Goal: Go to known website: Go to known website

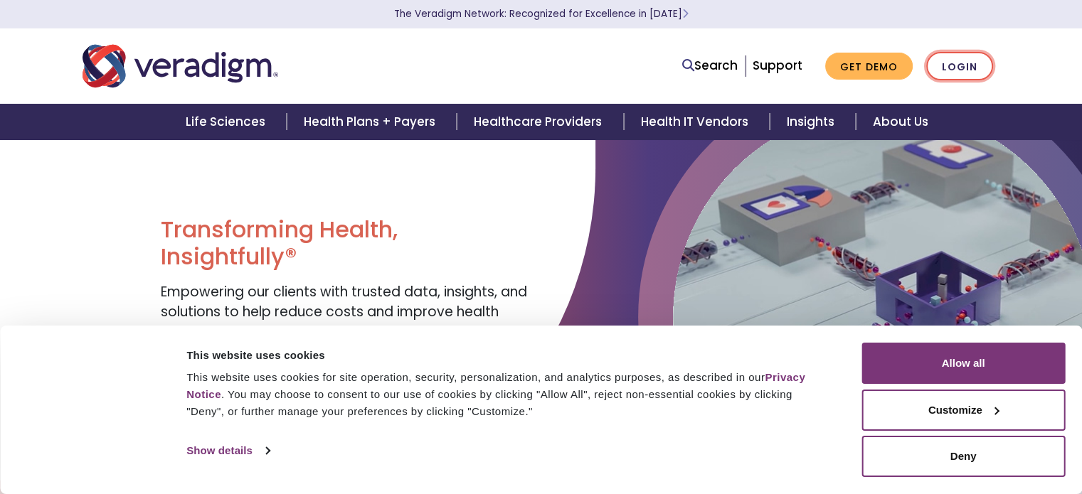
click at [957, 62] on link "Login" at bounding box center [959, 66] width 67 height 29
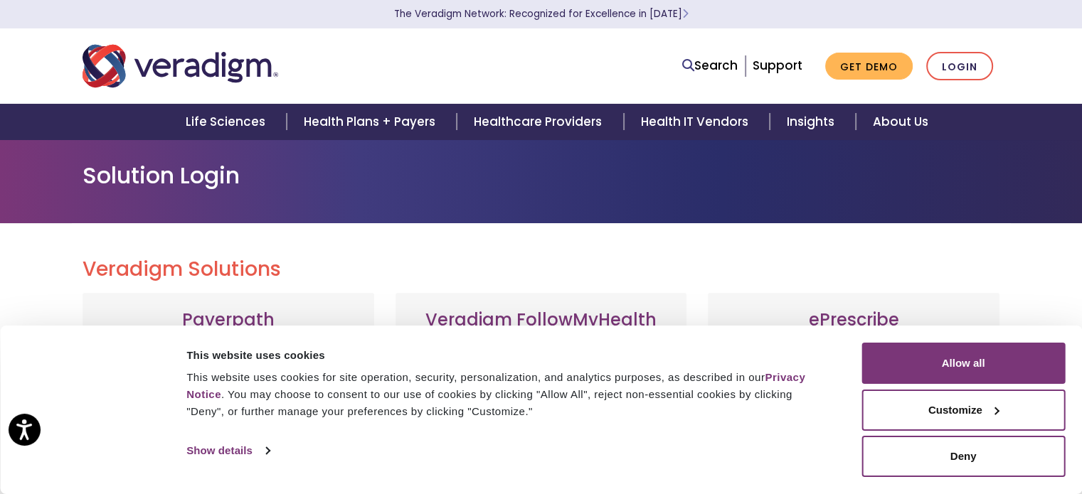
click at [1079, 402] on div "Consent Details [#IABV2SETTINGS#] About This website uses cookies This website …" at bounding box center [541, 410] width 1082 height 169
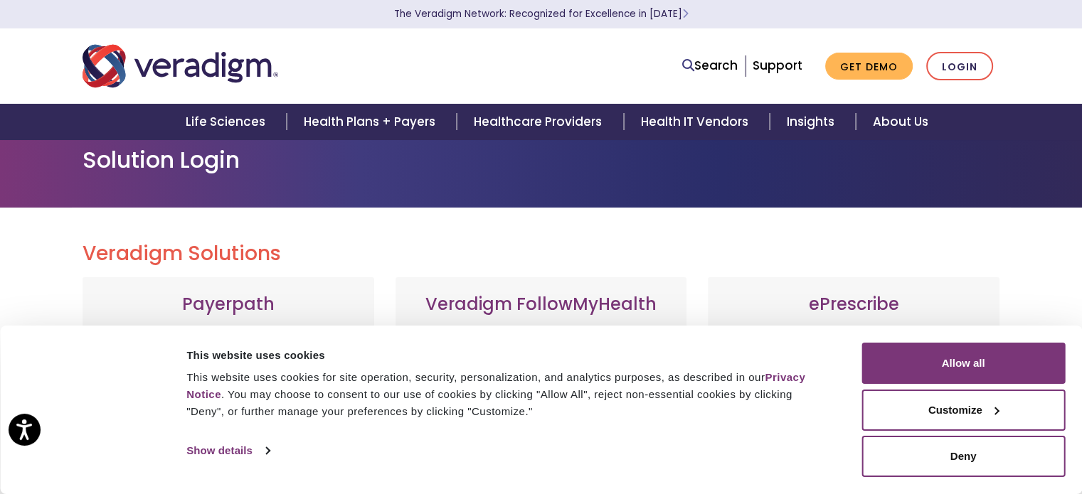
scroll to position [28, 0]
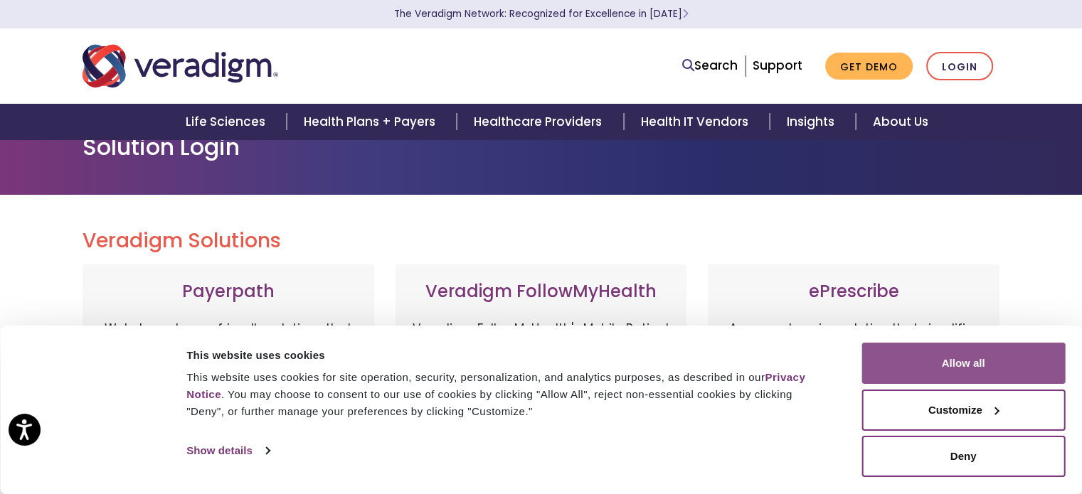
click at [957, 368] on button "Allow all" at bounding box center [962, 363] width 203 height 41
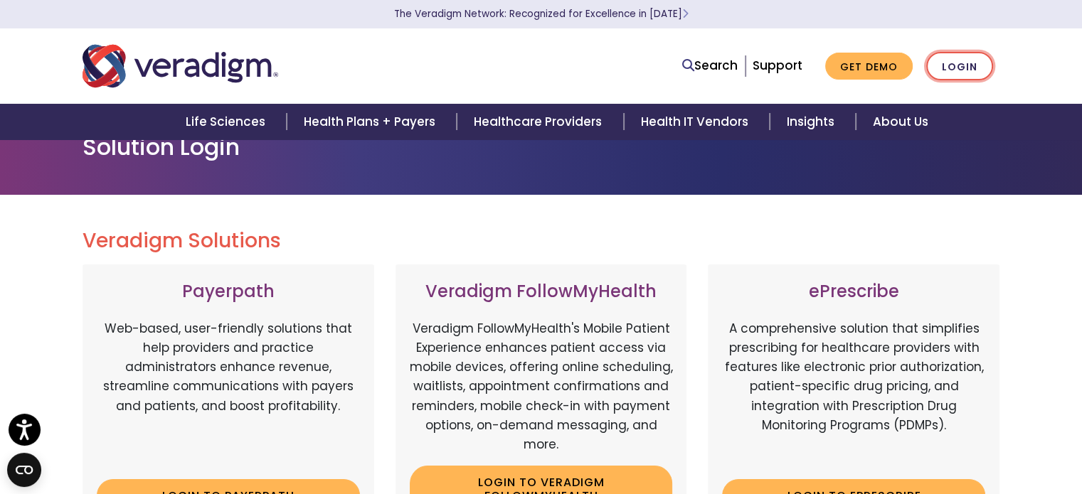
click at [961, 70] on link "Login" at bounding box center [959, 66] width 67 height 29
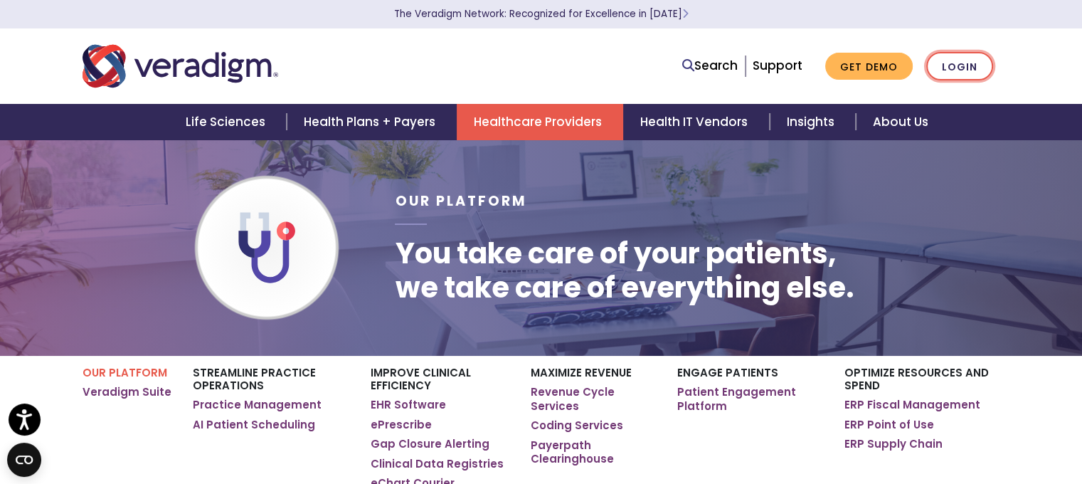
click at [971, 68] on link "Login" at bounding box center [959, 66] width 67 height 29
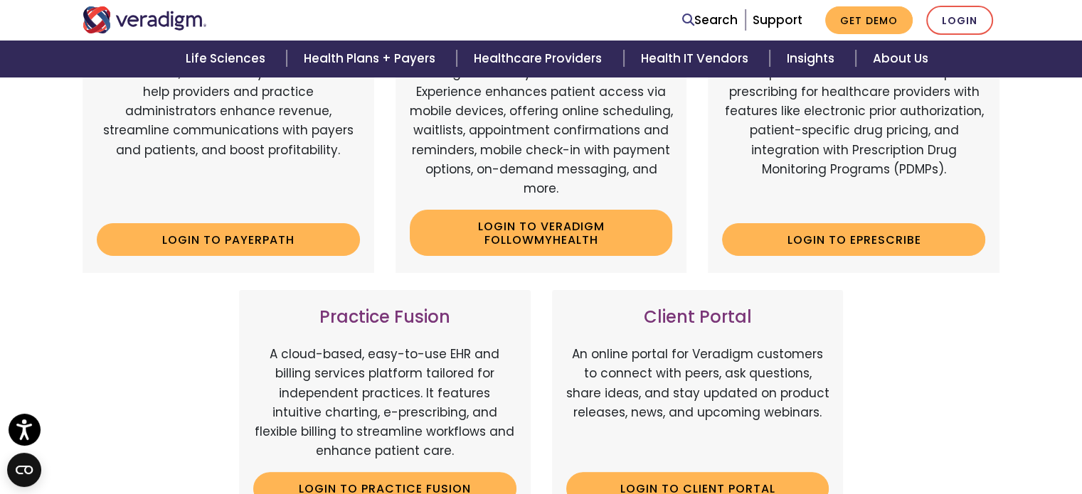
scroll to position [280, 0]
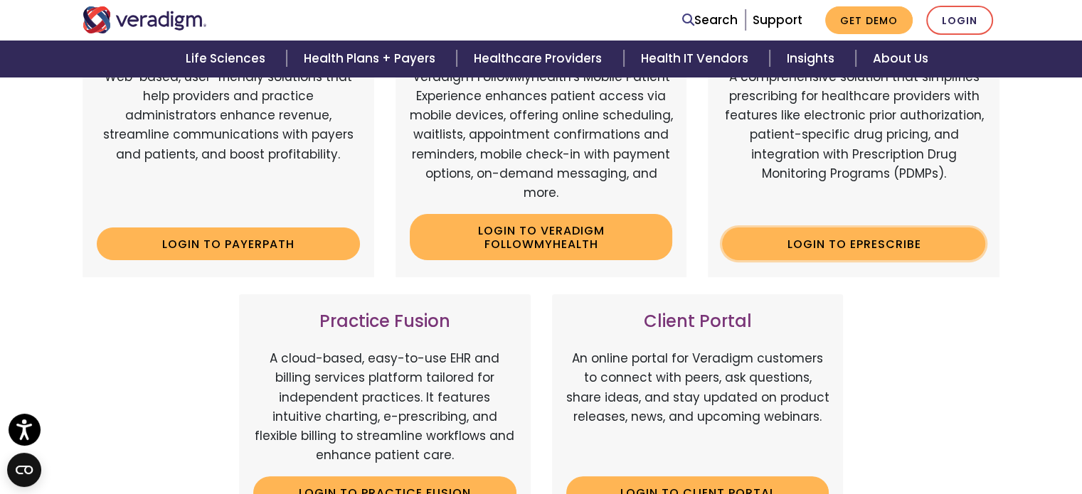
click at [849, 243] on link "Login to ePrescribe" at bounding box center [853, 244] width 263 height 33
